Goal: Transaction & Acquisition: Obtain resource

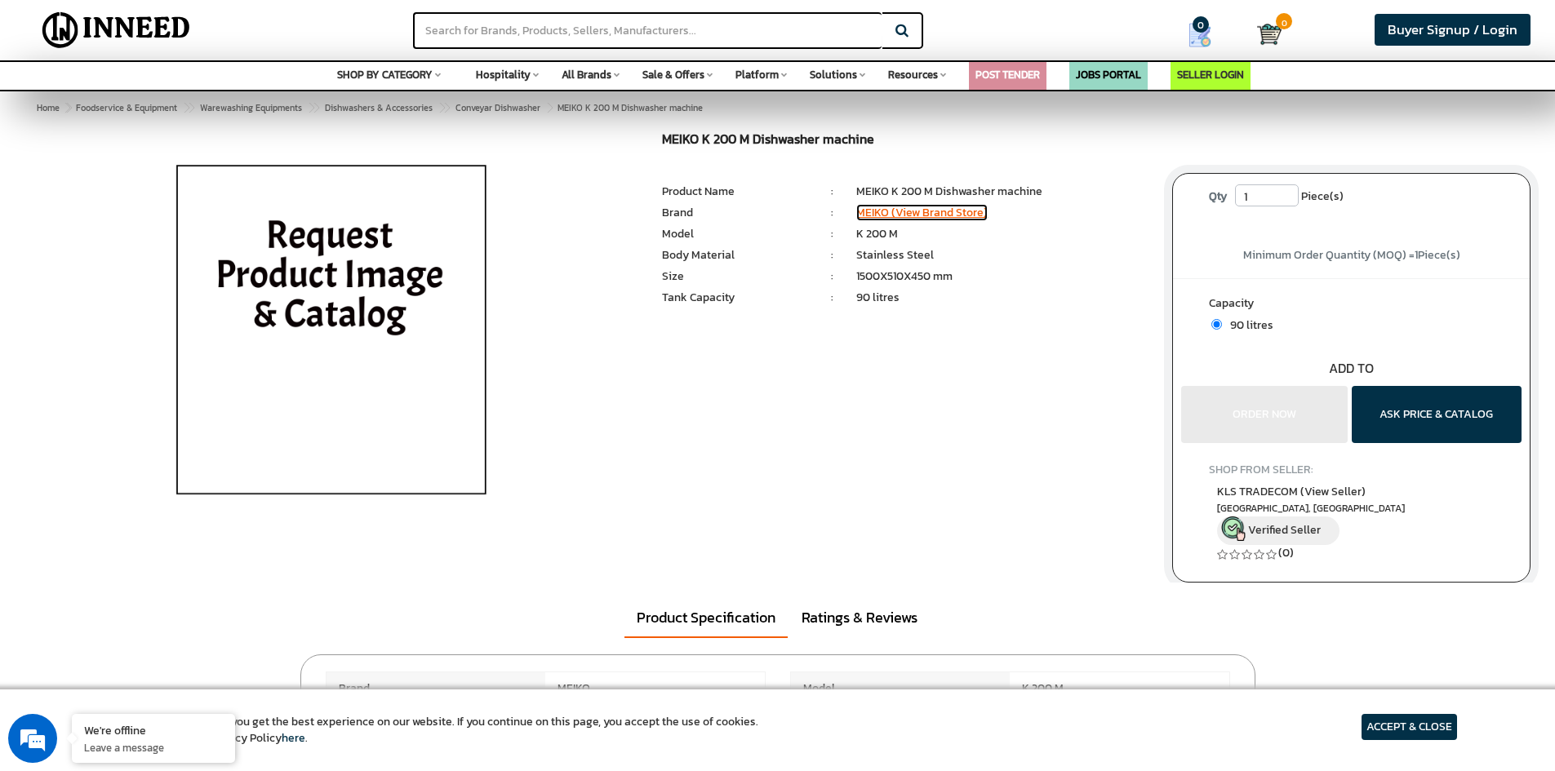
click at [915, 212] on link "MEIKO (View Brand Store)" at bounding box center [921, 212] width 131 height 17
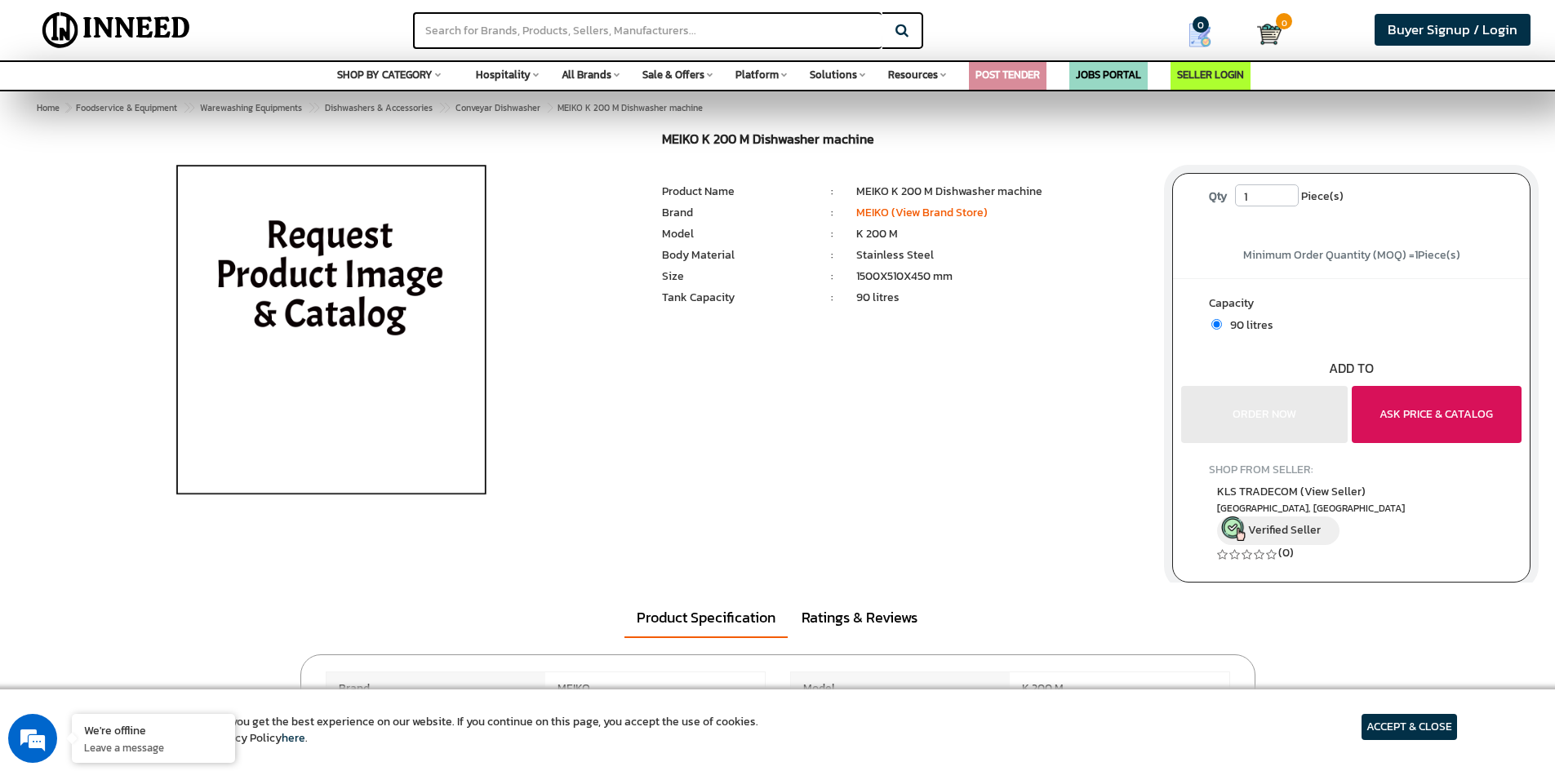
click at [1379, 421] on button "ASK PRICE & CATALOG" at bounding box center [1437, 414] width 170 height 57
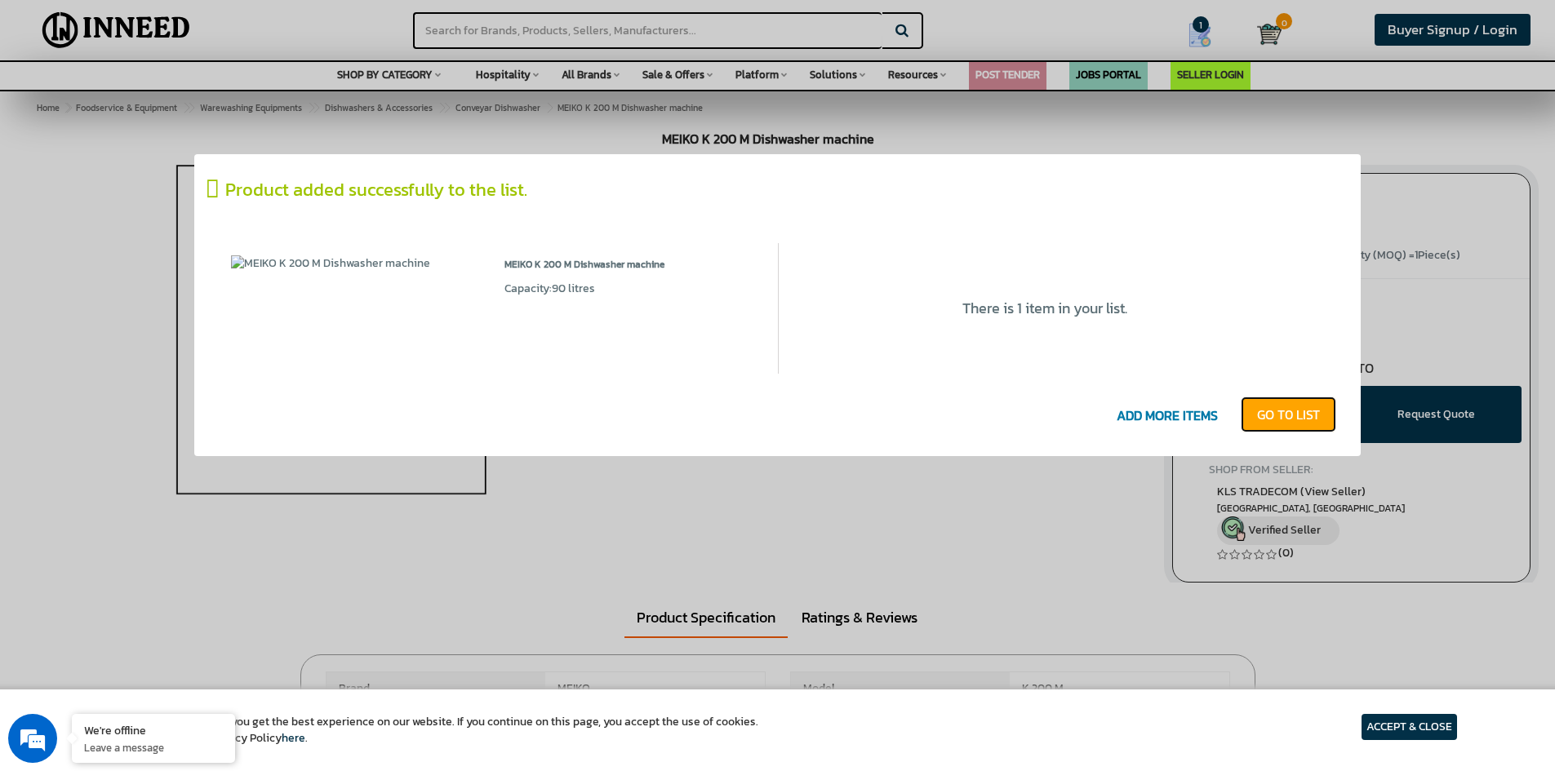
click at [1264, 412] on link "GO T0 LIST" at bounding box center [1288, 415] width 95 height 36
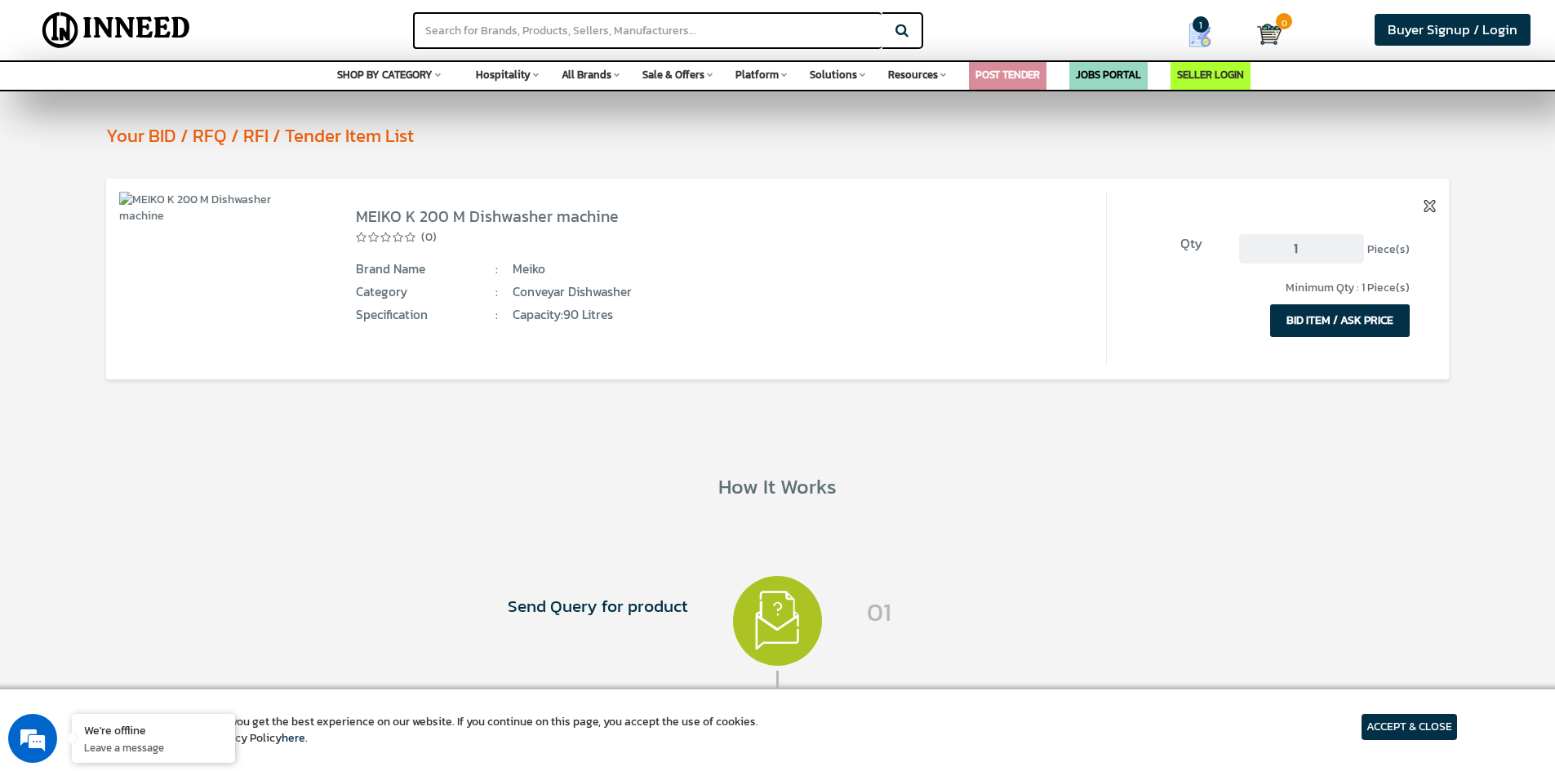
click at [1314, 319] on button "BID ITEM / ASK PRICE" at bounding box center [1340, 320] width 140 height 33
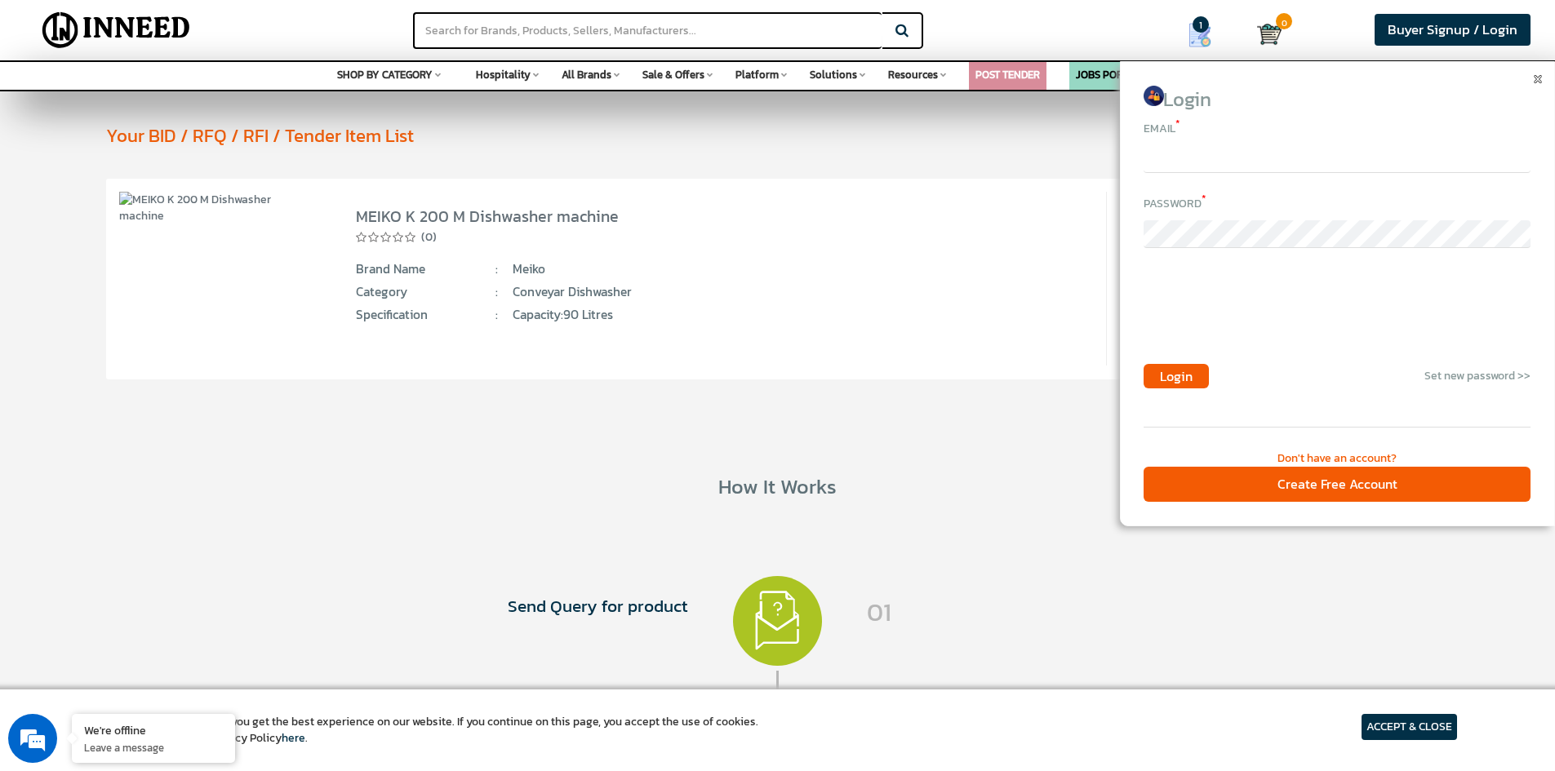
click at [1223, 161] on input "email" at bounding box center [1337, 159] width 387 height 28
click at [1032, 307] on div "Specification : Capacity:90 litres" at bounding box center [711, 315] width 710 height 18
click at [1535, 82] on img at bounding box center [1538, 79] width 8 height 8
